Goal: Task Accomplishment & Management: Use online tool/utility

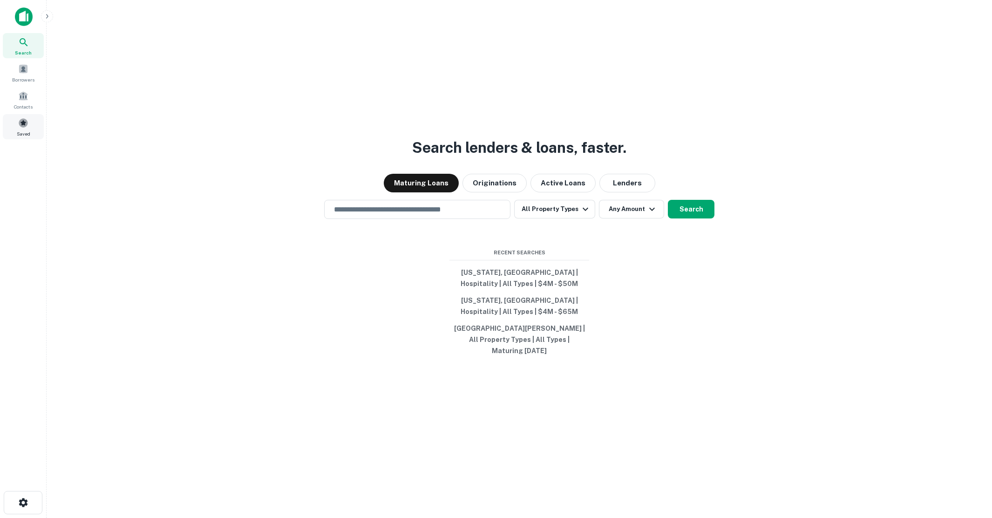
click at [24, 124] on span at bounding box center [23, 123] width 10 height 10
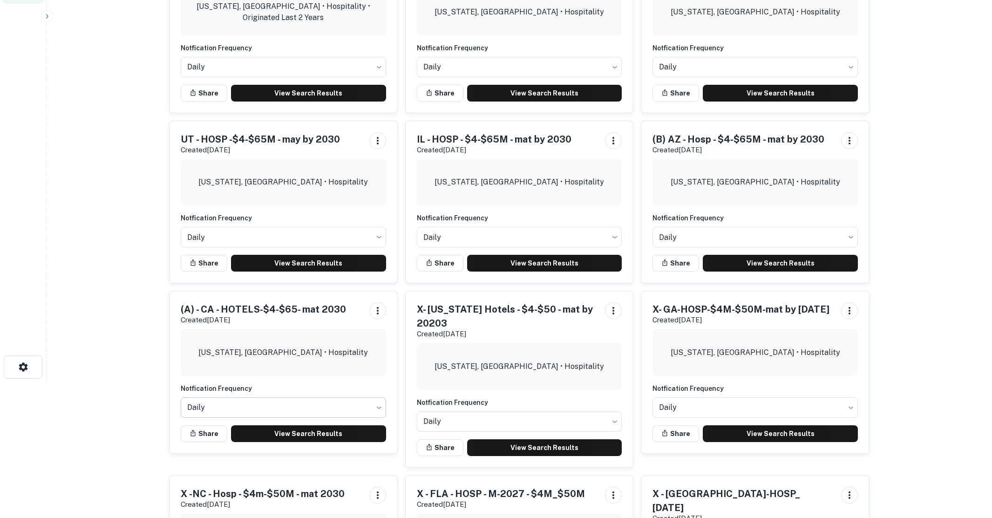
scroll to position [140, 0]
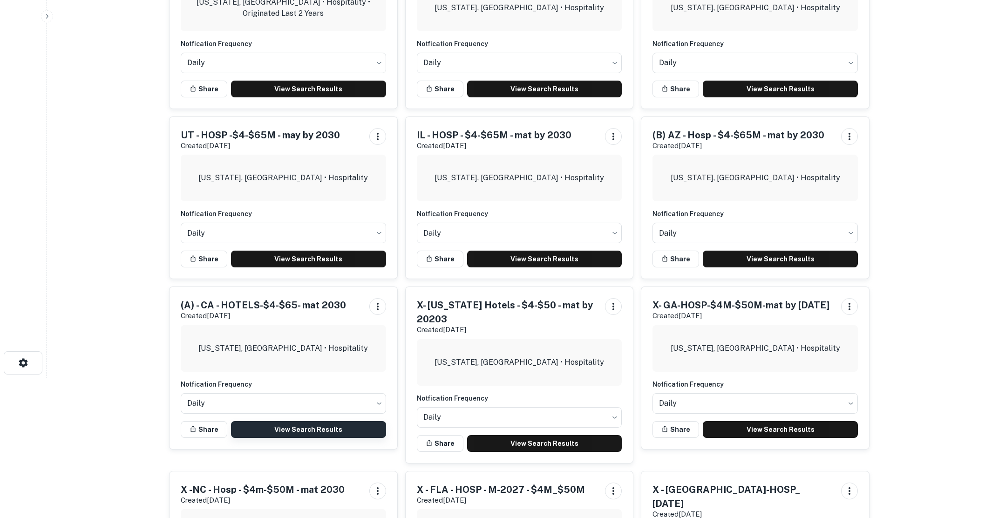
click at [318, 427] on link "View Search Results" at bounding box center [308, 429] width 155 height 17
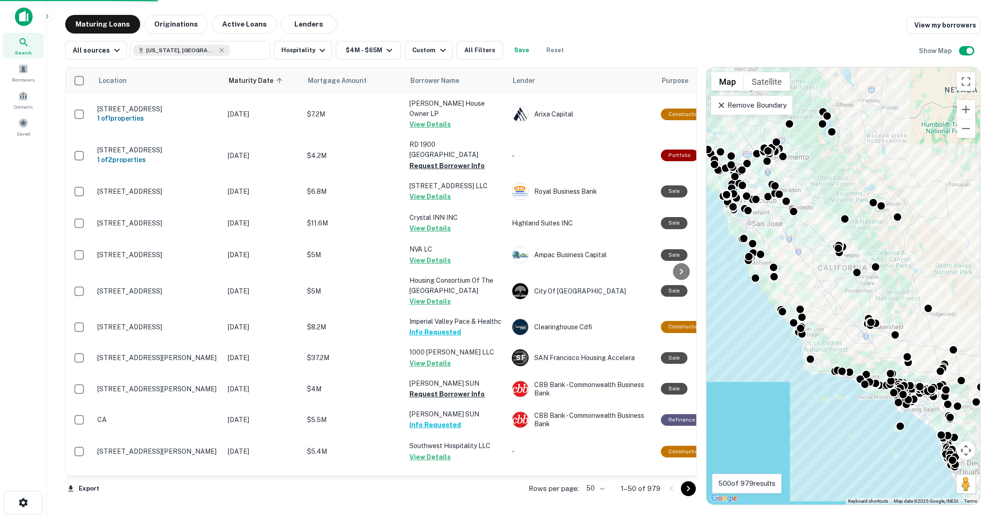
click at [606, 489] on body "Search Borrowers Contacts Saved Maturing Loans Originations Active Loans Lender…" at bounding box center [499, 259] width 999 height 518
click at [596, 498] on li "100" at bounding box center [595, 498] width 27 height 17
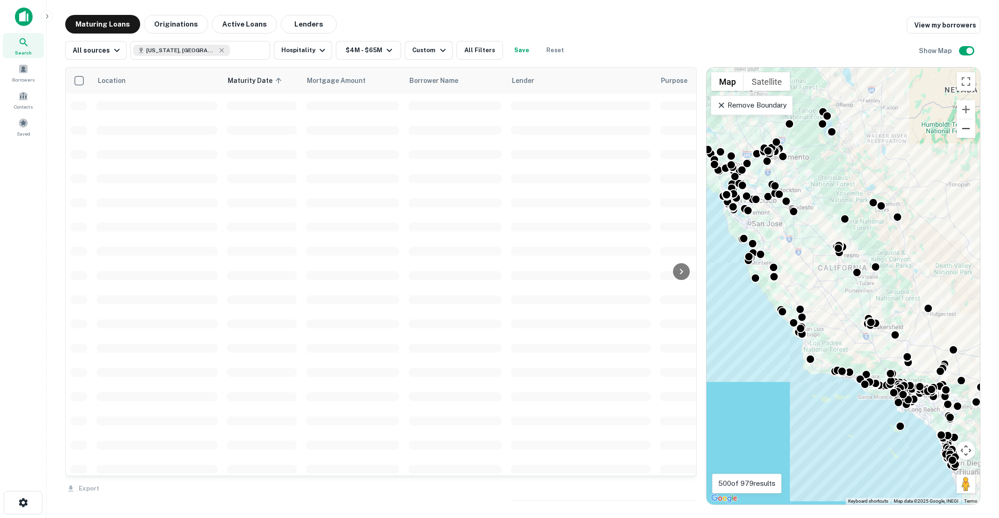
click at [969, 132] on button "Zoom out" at bounding box center [965, 128] width 19 height 19
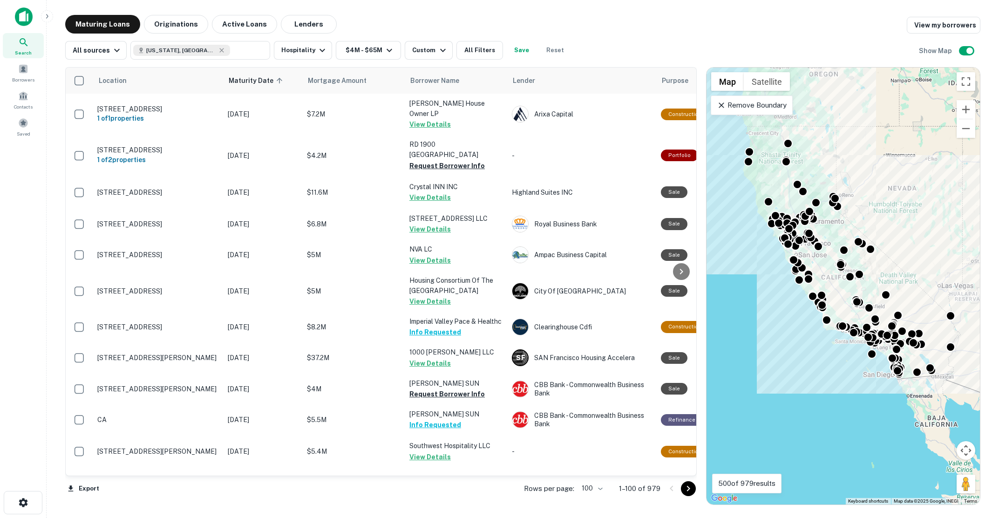
click at [685, 489] on icon "Go to next page" at bounding box center [688, 488] width 11 height 11
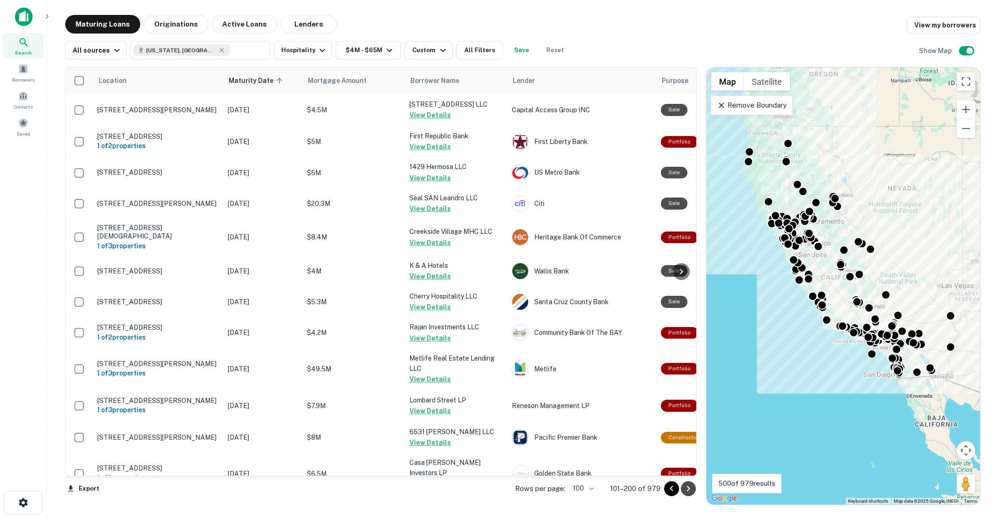
click at [687, 488] on icon "Go to next page" at bounding box center [688, 488] width 11 height 11
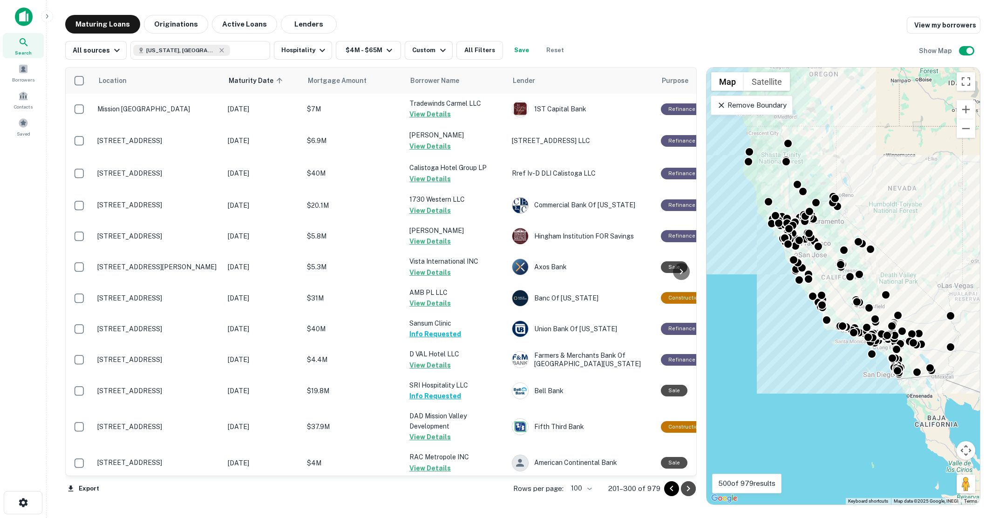
click at [691, 490] on icon "Go to next page" at bounding box center [688, 488] width 11 height 11
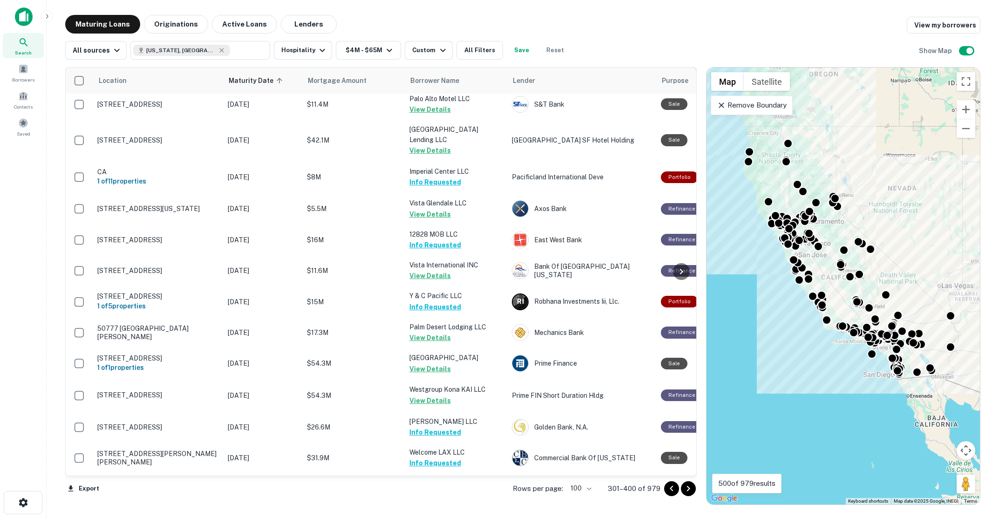
scroll to position [2937, 0]
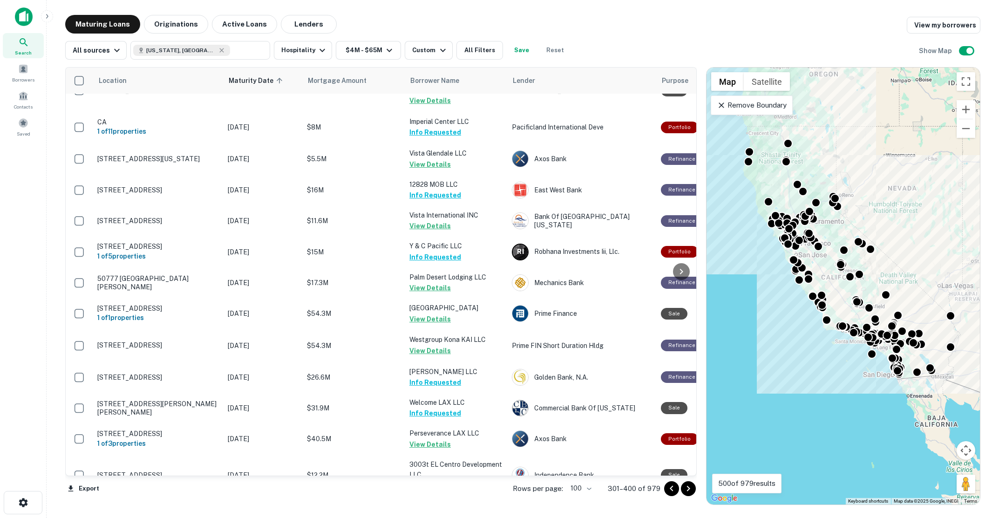
drag, startPoint x: 686, startPoint y: 488, endPoint x: 694, endPoint y: 448, distance: 40.4
click at [686, 488] on icon "Go to next page" at bounding box center [688, 488] width 11 height 11
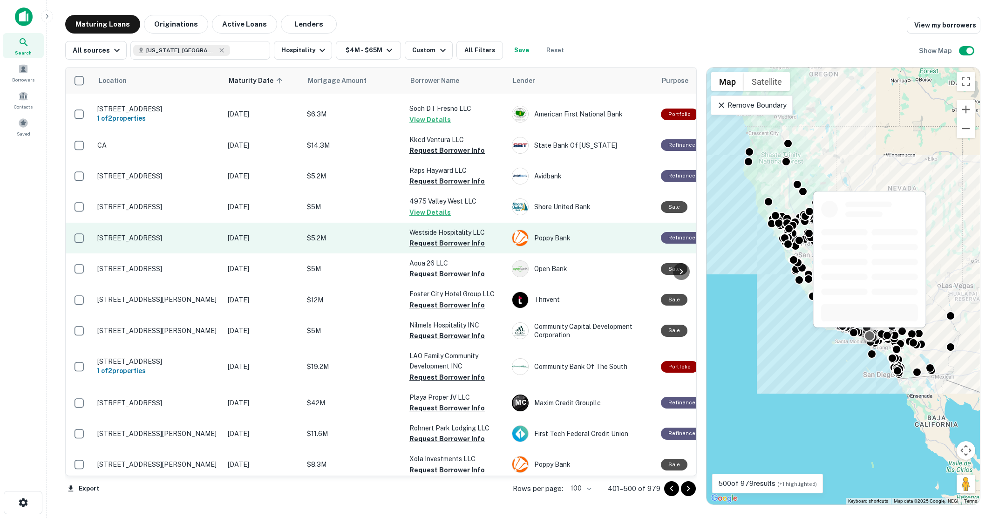
scroll to position [605, 0]
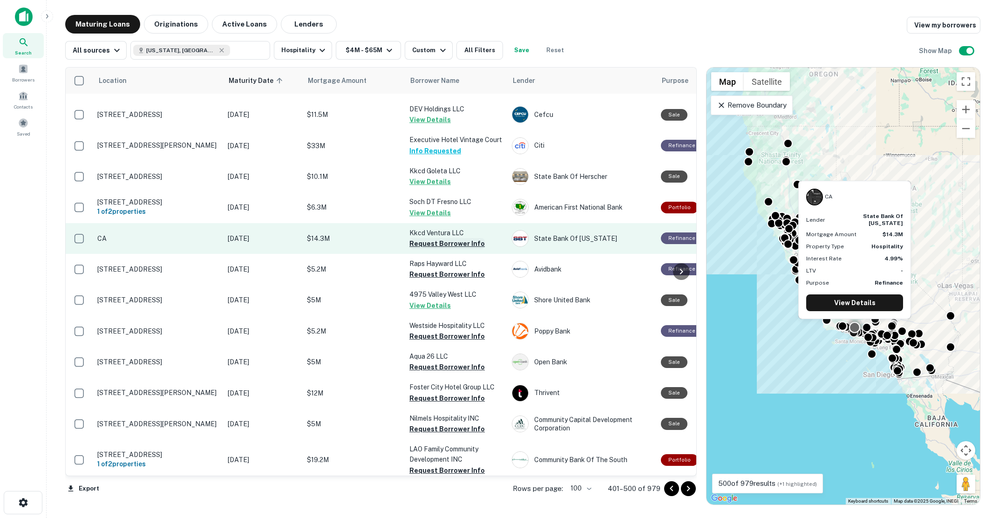
click at [417, 238] on button "Request Borrower Info" at bounding box center [446, 243] width 75 height 11
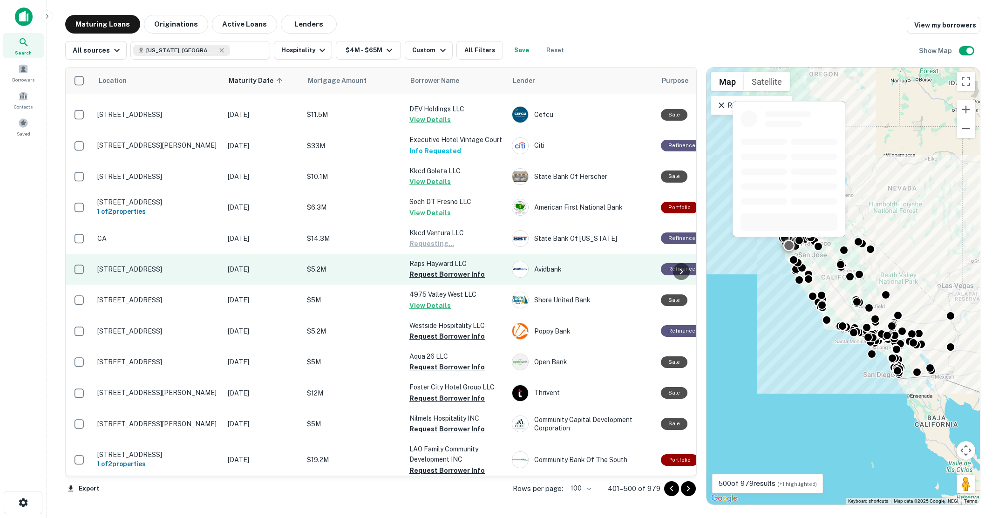
click at [427, 269] on button "Request Borrower Info" at bounding box center [446, 274] width 75 height 11
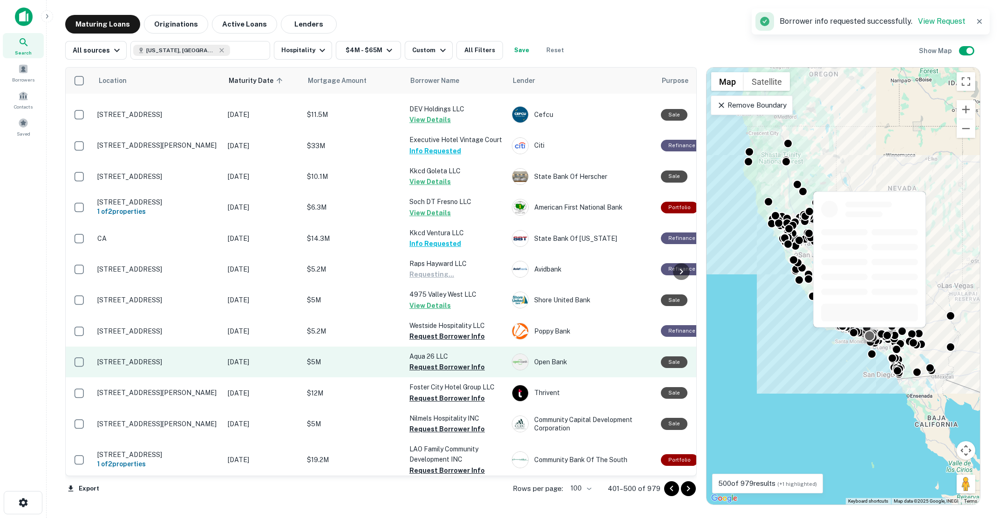
click at [437, 331] on button "Request Borrower Info" at bounding box center [446, 336] width 75 height 11
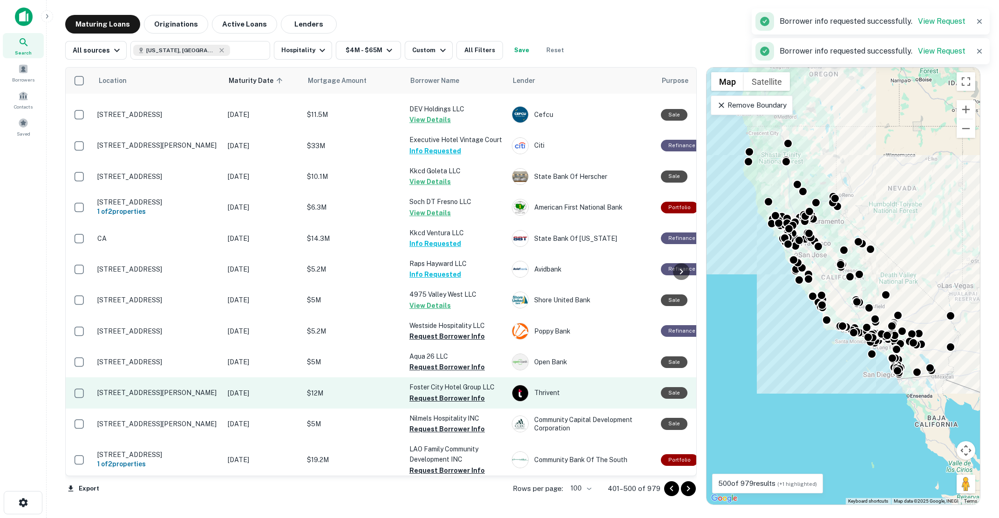
click at [437, 361] on button "Request Borrower Info" at bounding box center [446, 366] width 75 height 11
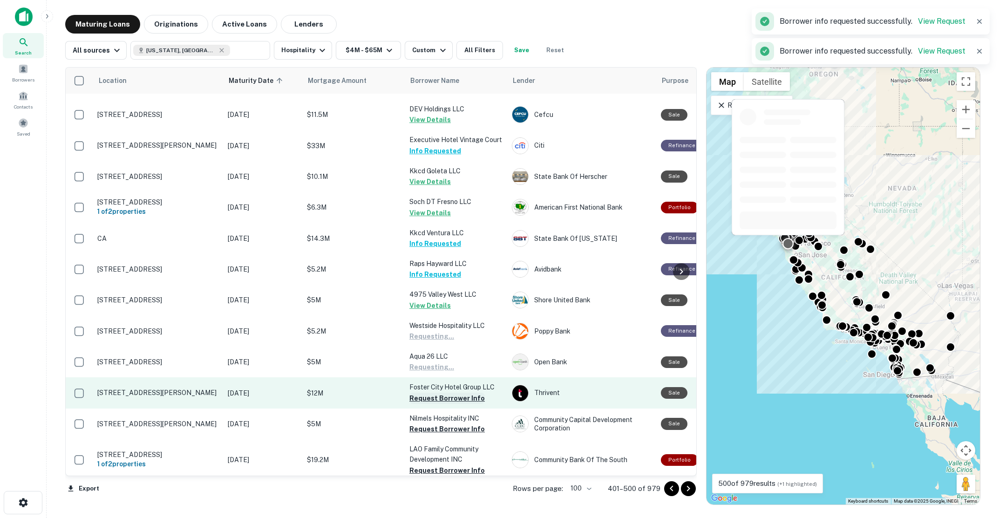
click at [440, 393] on button "Request Borrower Info" at bounding box center [446, 398] width 75 height 11
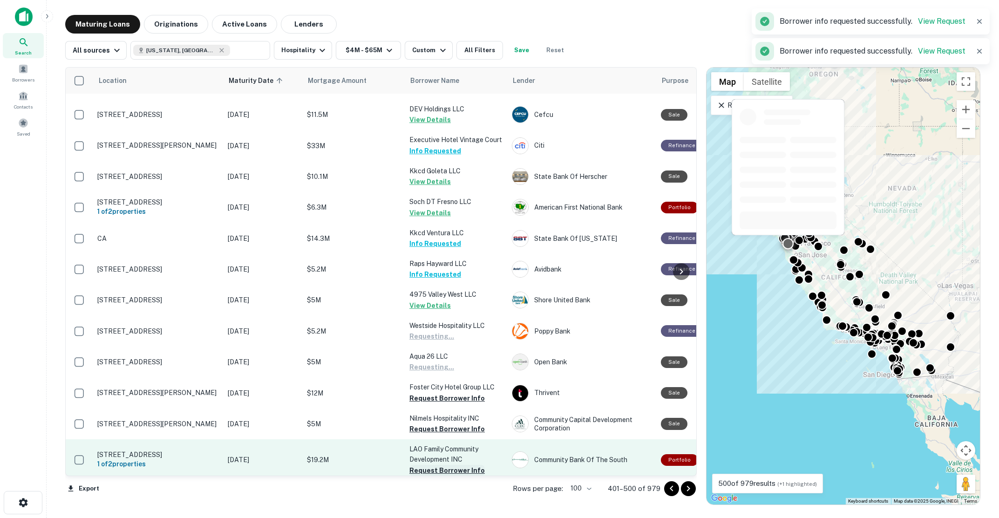
click at [444, 423] on button "Request Borrower Info" at bounding box center [446, 428] width 75 height 11
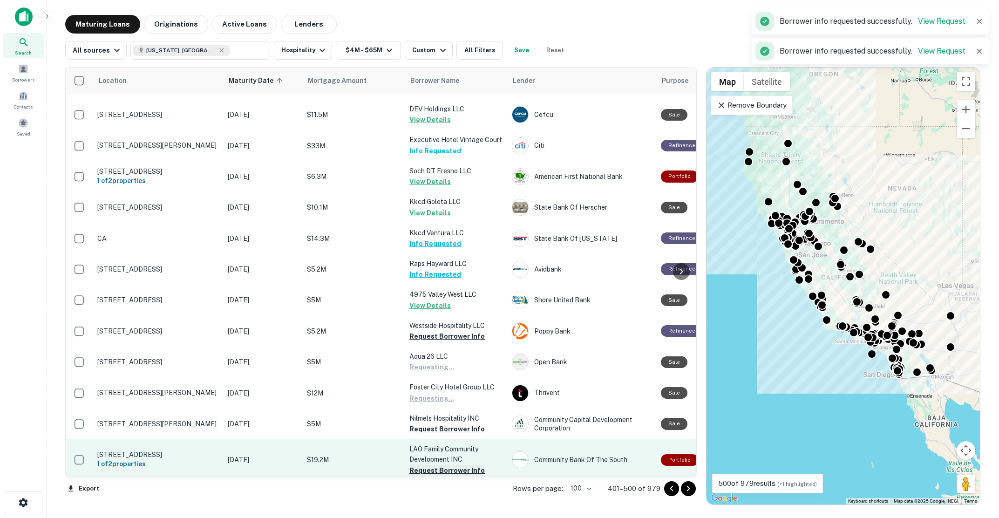
click at [451, 465] on button "Request Borrower Info" at bounding box center [446, 470] width 75 height 11
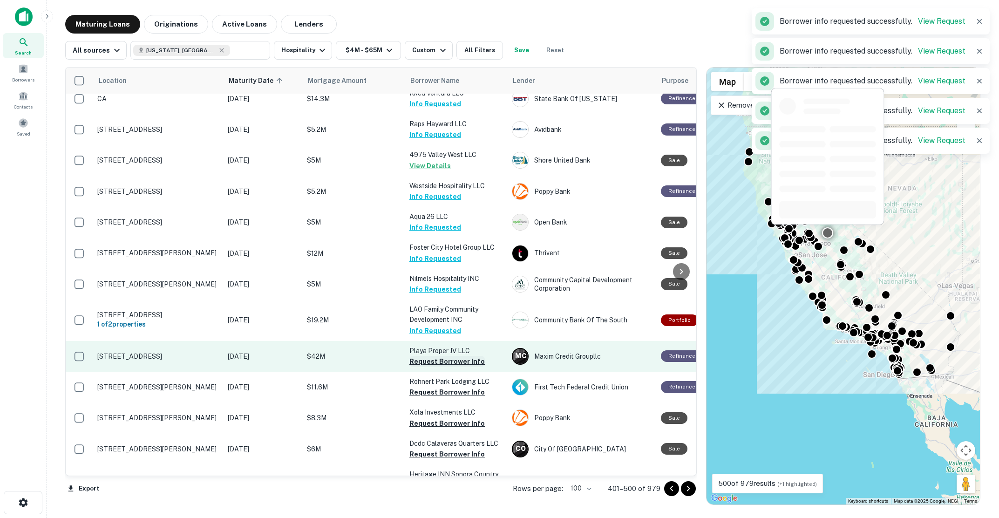
scroll to position [885, 0]
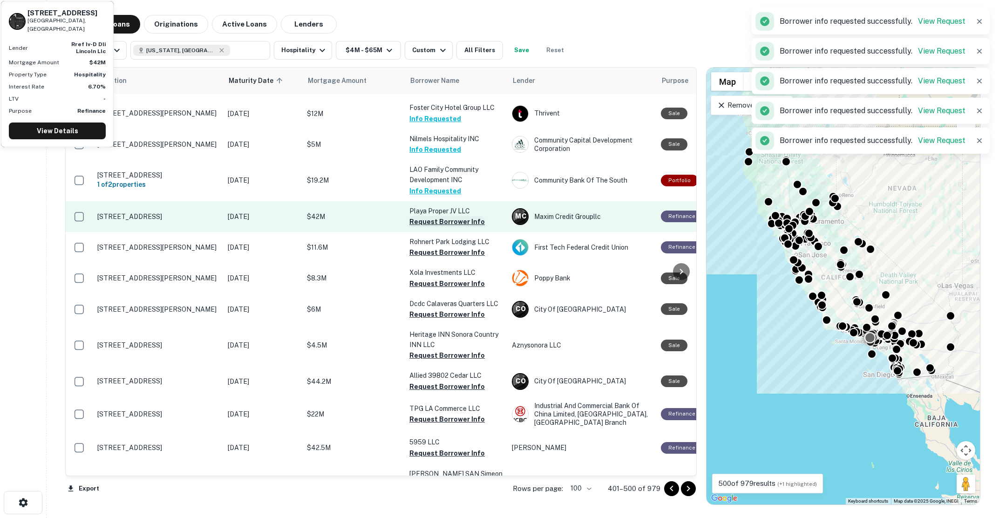
click at [438, 216] on button "Request Borrower Info" at bounding box center [446, 221] width 75 height 11
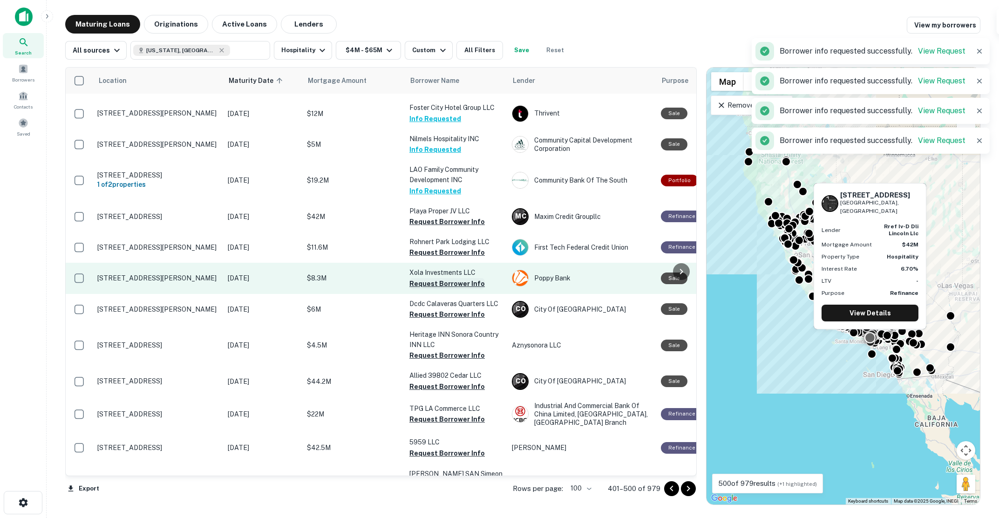
click at [439, 247] on button "Request Borrower Info" at bounding box center [446, 252] width 75 height 11
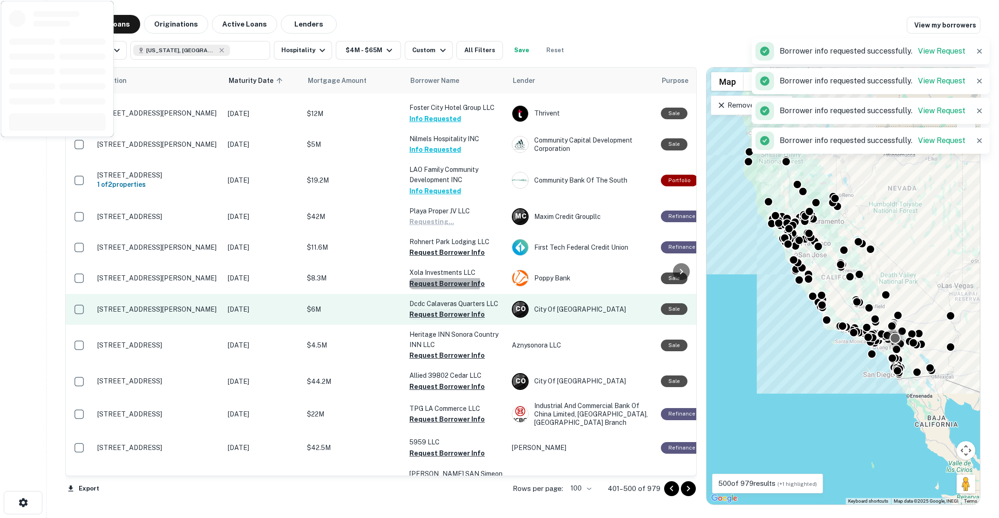
drag, startPoint x: 437, startPoint y: 271, endPoint x: 439, endPoint y: 298, distance: 27.5
click at [437, 278] on button "Request Borrower Info" at bounding box center [446, 283] width 75 height 11
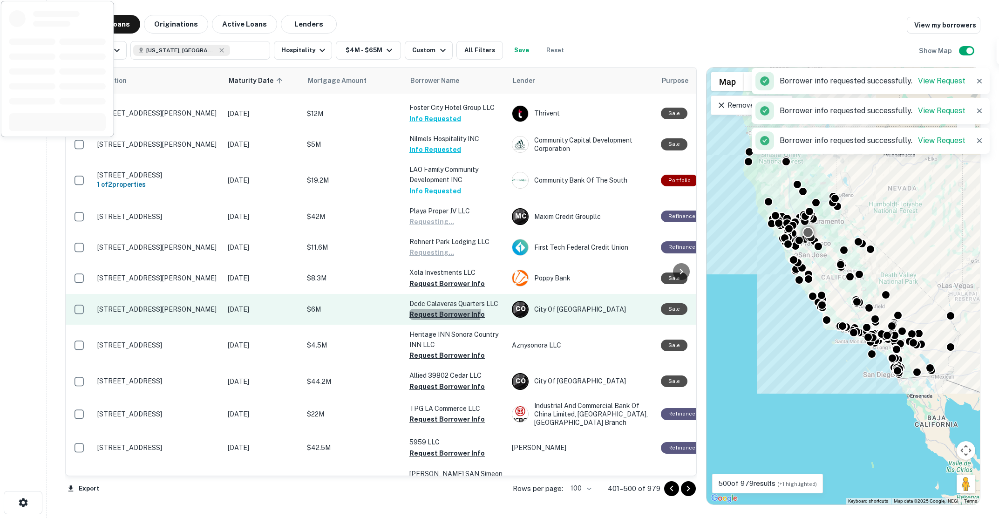
click at [439, 309] on button "Request Borrower Info" at bounding box center [446, 314] width 75 height 11
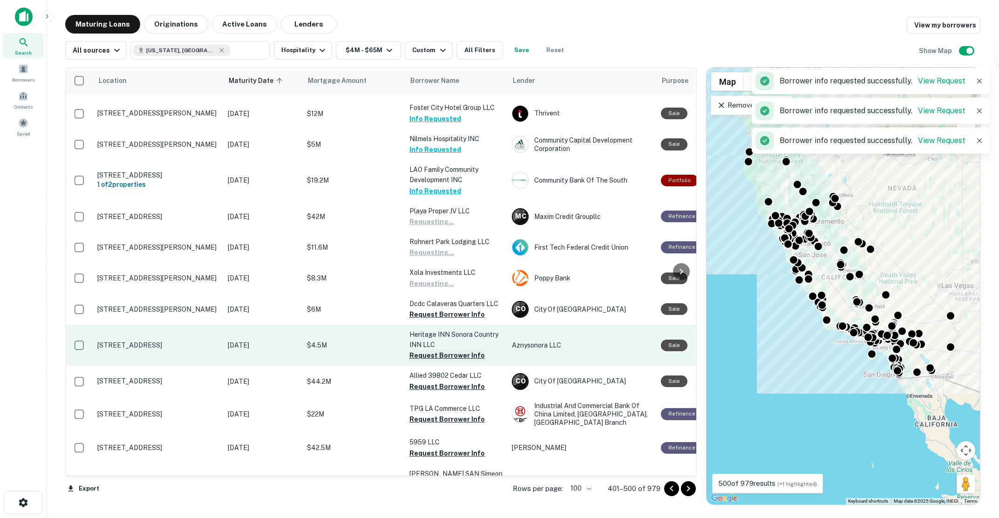
click at [440, 350] on button "Request Borrower Info" at bounding box center [446, 355] width 75 height 11
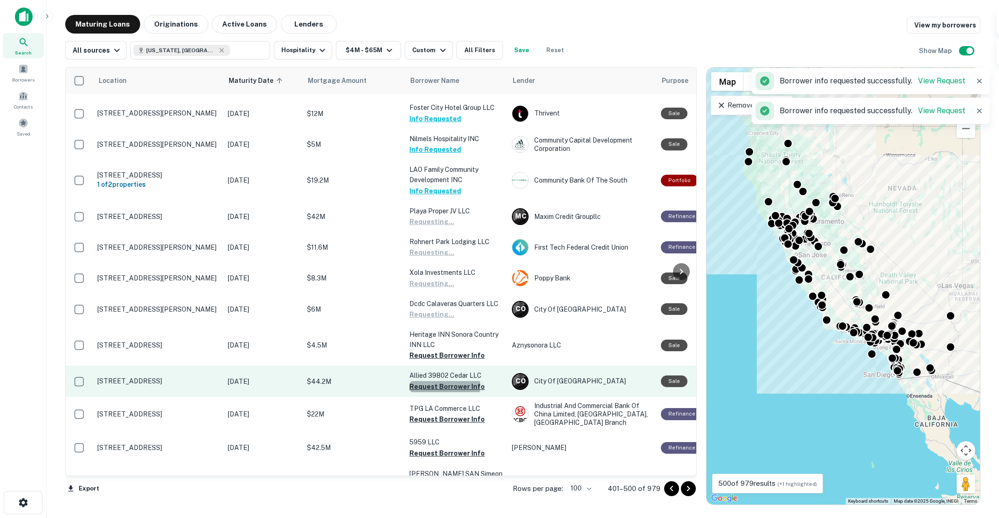
click at [439, 381] on button "Request Borrower Info" at bounding box center [446, 386] width 75 height 11
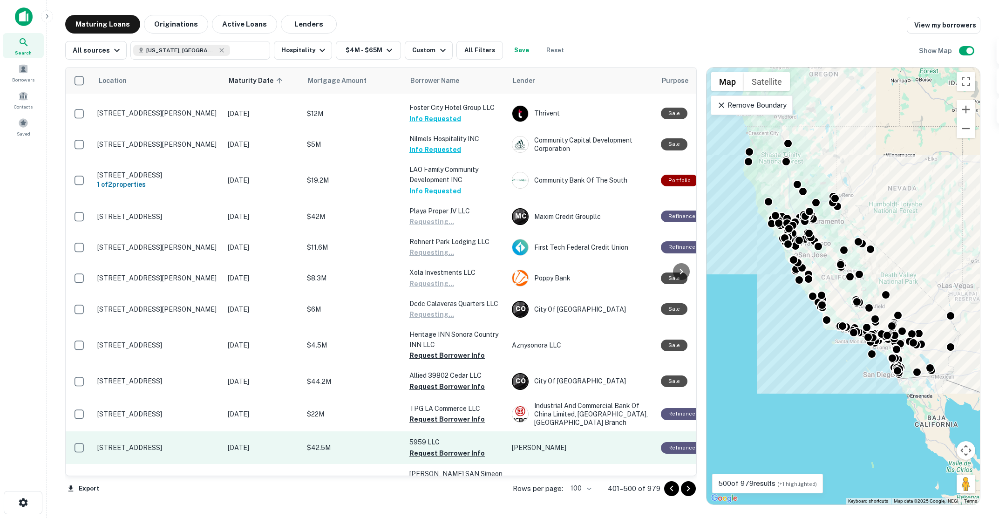
click at [440, 413] on button "Request Borrower Info" at bounding box center [446, 418] width 75 height 11
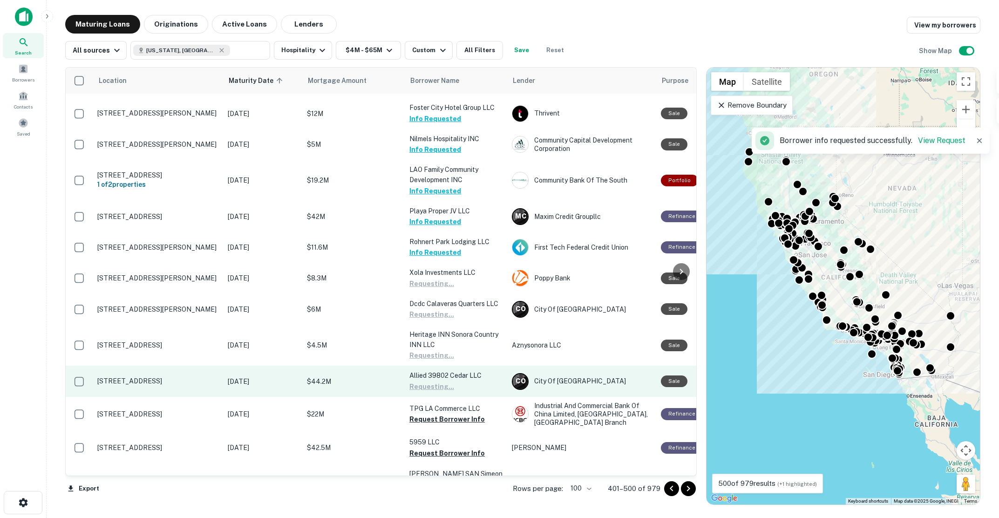
drag, startPoint x: 447, startPoint y: 440, endPoint x: 390, endPoint y: 373, distance: 87.9
click at [447, 447] on button "Request Borrower Info" at bounding box center [446, 452] width 75 height 11
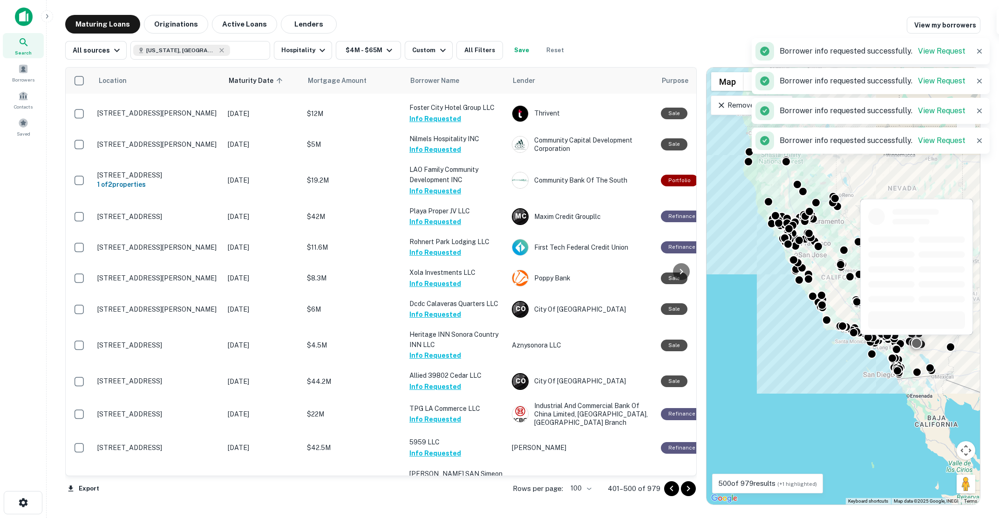
scroll to position [1117, 0]
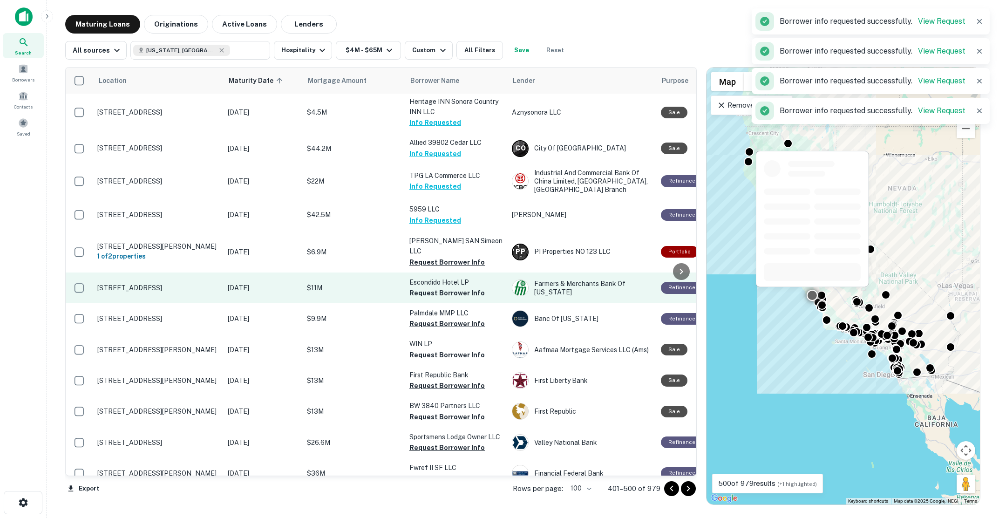
click at [427, 257] on button "Request Borrower Info" at bounding box center [446, 262] width 75 height 11
click at [433, 287] on button "Request Borrower Info" at bounding box center [446, 292] width 75 height 11
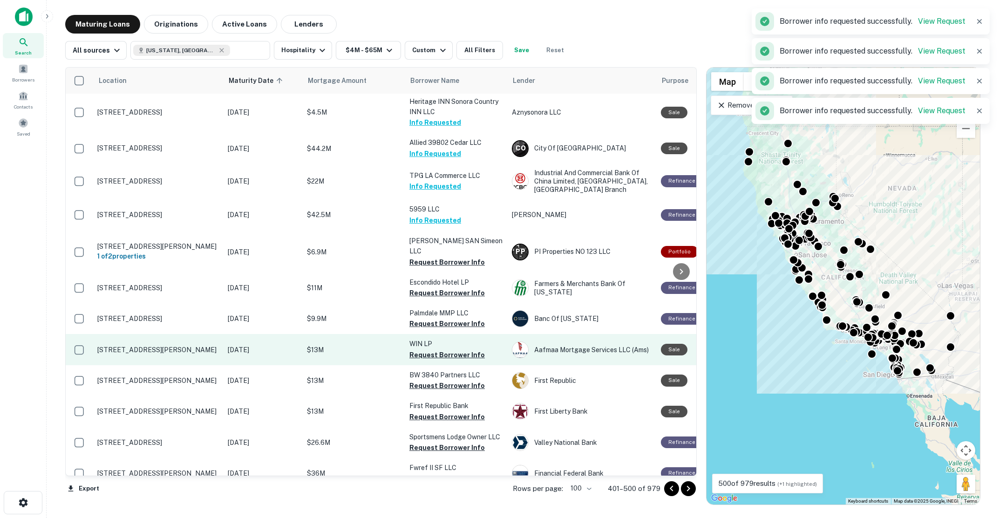
click at [435, 318] on button "Request Borrower Info" at bounding box center [446, 323] width 75 height 11
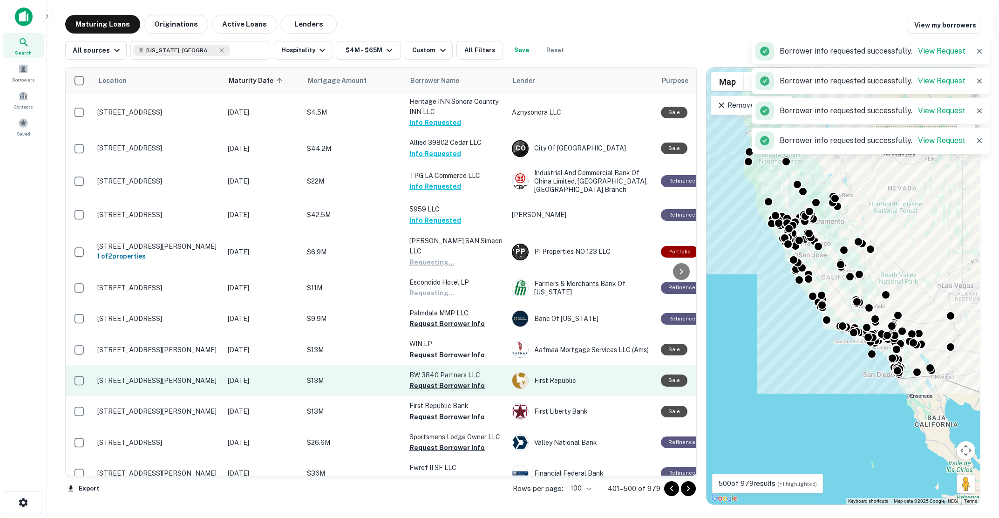
click at [439, 349] on button "Request Borrower Info" at bounding box center [446, 354] width 75 height 11
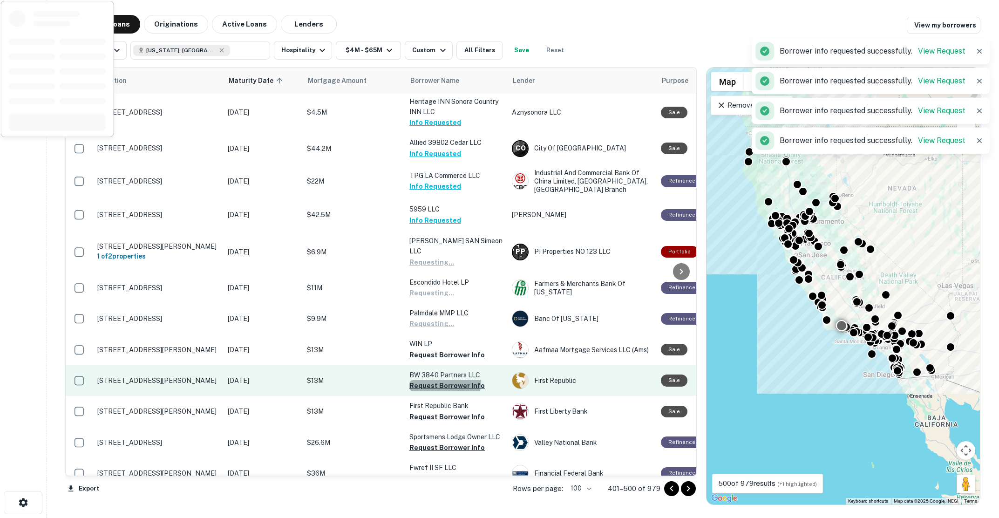
click at [441, 380] on button "Request Borrower Info" at bounding box center [446, 385] width 75 height 11
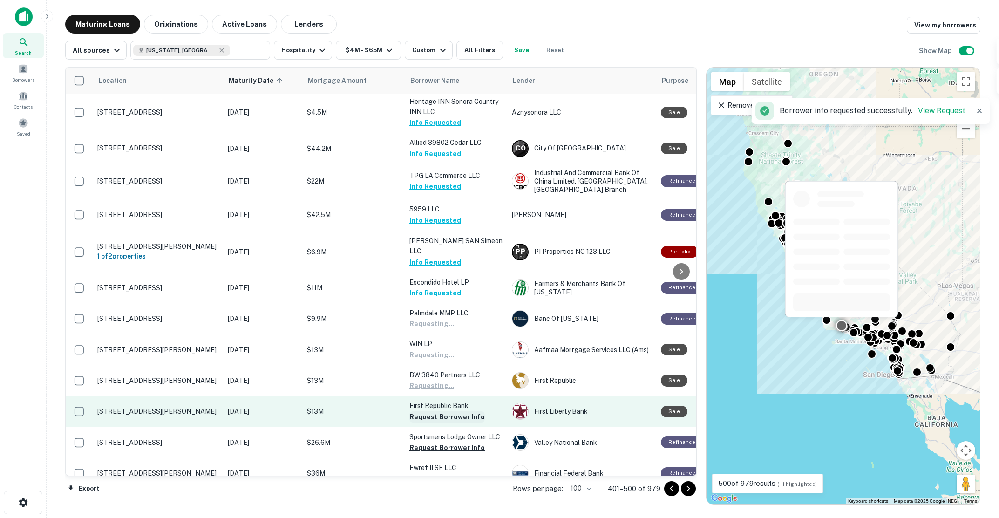
click at [446, 411] on button "Request Borrower Info" at bounding box center [446, 416] width 75 height 11
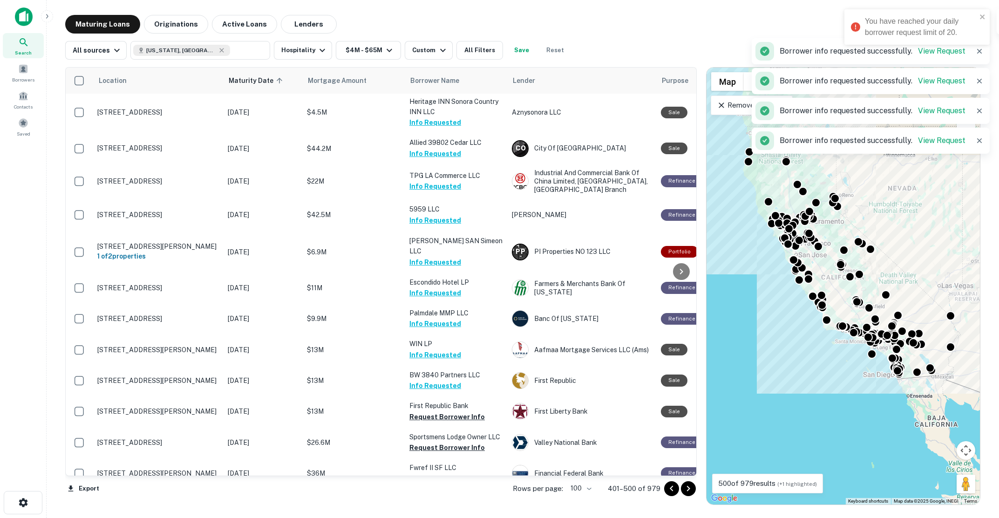
click at [425, 442] on button "Request Borrower Info" at bounding box center [446, 447] width 75 height 11
